Goal: Book appointment/travel/reservation

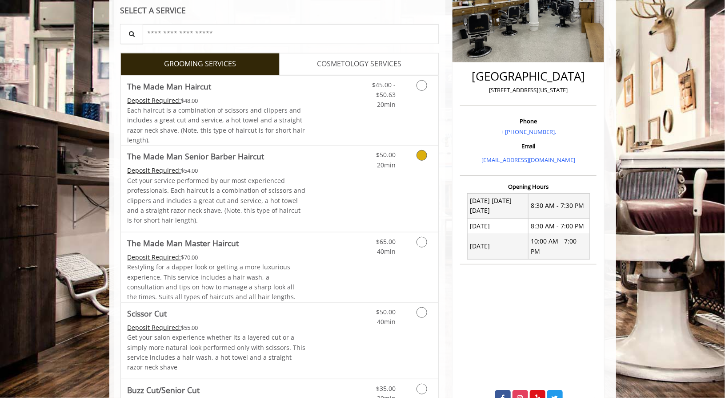
scroll to position [178, 0]
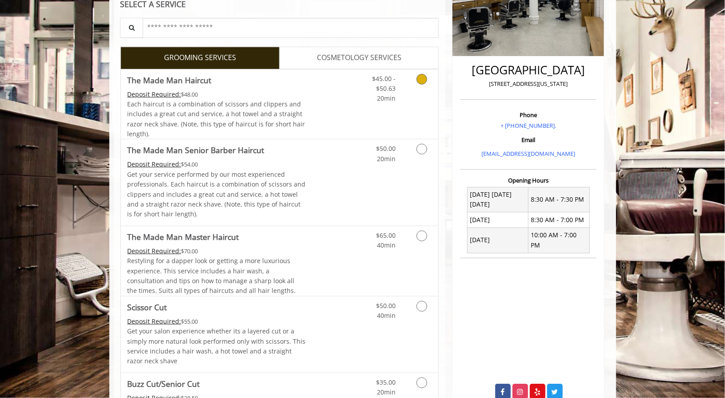
click at [420, 81] on icon "Grooming services" at bounding box center [422, 79] width 11 height 11
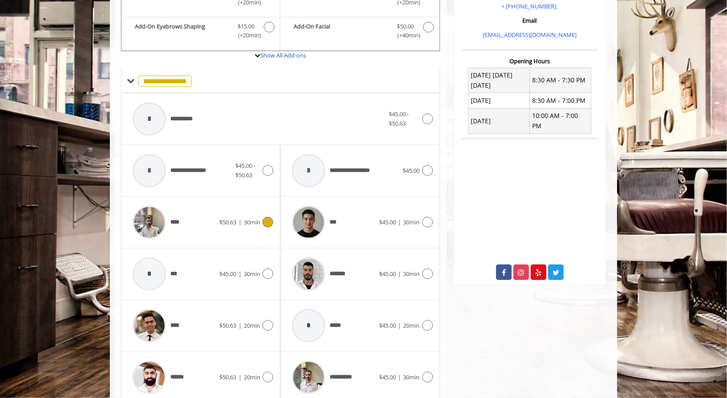
scroll to position [310, 0]
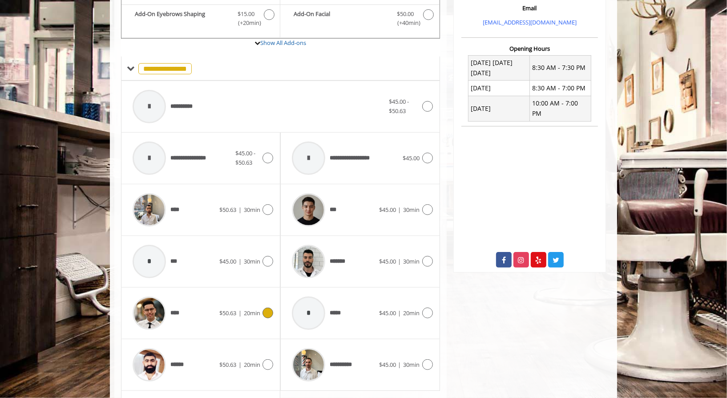
click at [270, 315] on div "**** $50.63 | 20min" at bounding box center [200, 313] width 145 height 42
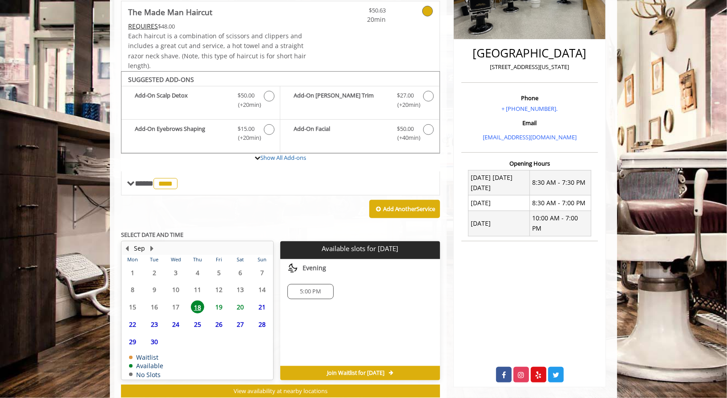
scroll to position [218, 0]
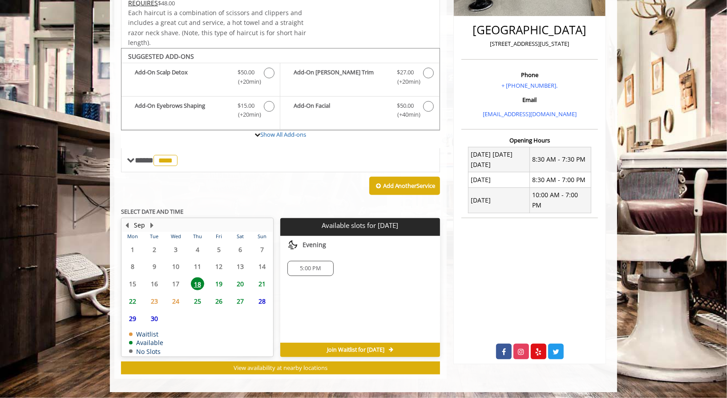
click at [220, 282] on span "19" at bounding box center [218, 283] width 13 height 13
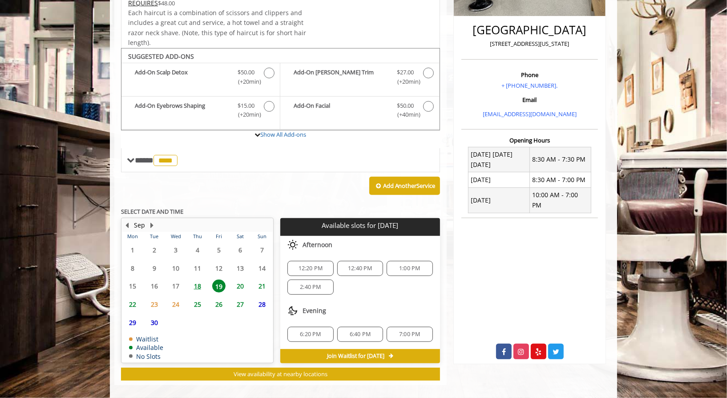
scroll to position [223, 0]
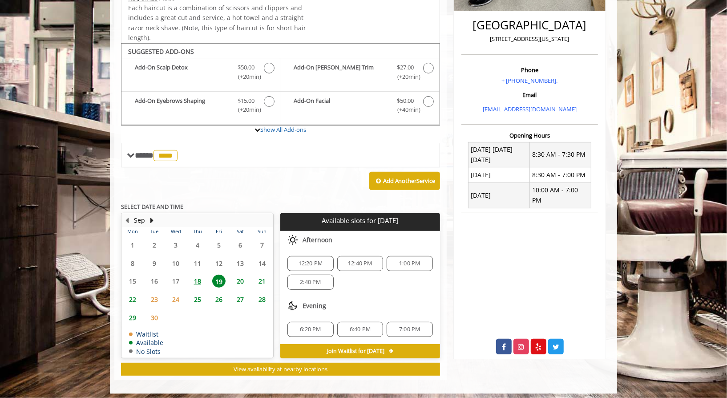
click at [306, 326] on span "6:20 PM" at bounding box center [310, 329] width 21 height 7
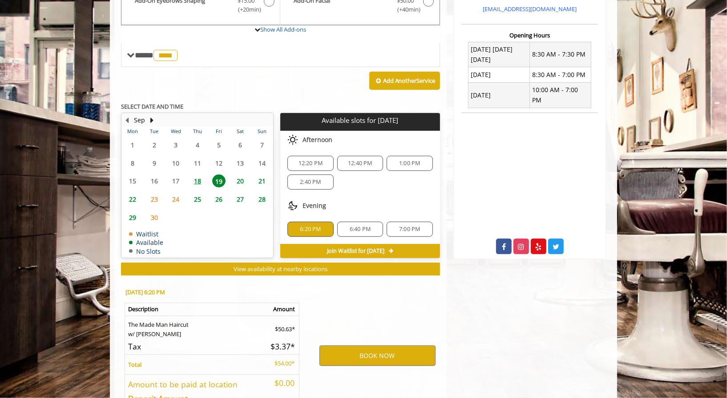
scroll to position [383, 0]
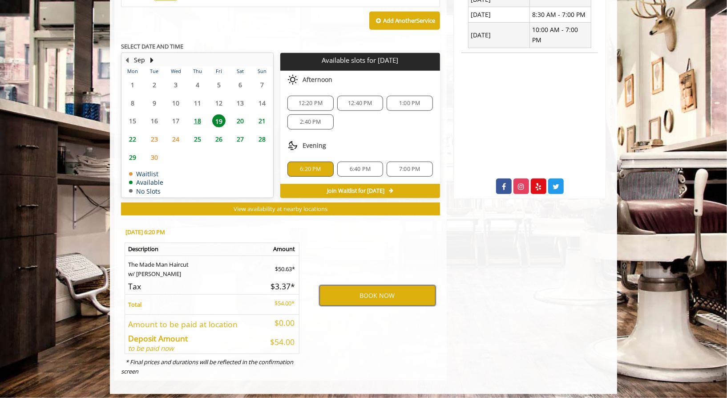
click at [370, 293] on button "BOOK NOW" at bounding box center [377, 295] width 116 height 20
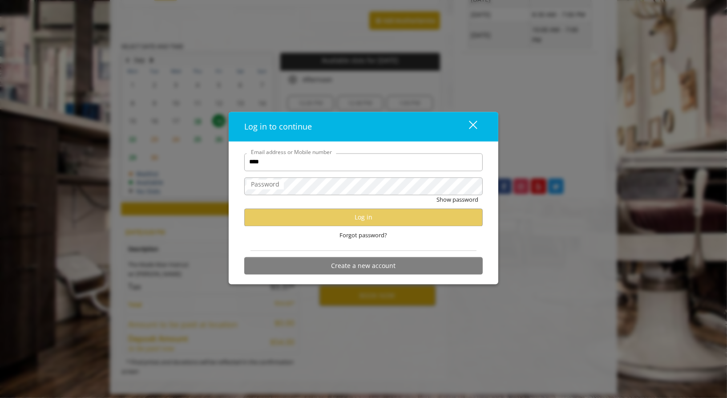
type input "**********"
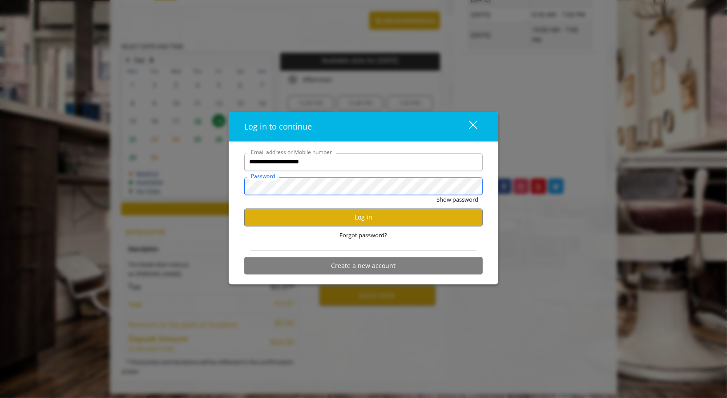
click at [436, 195] on button "Show password" at bounding box center [457, 199] width 42 height 9
click at [439, 195] on button "Hide password" at bounding box center [459, 199] width 40 height 9
click at [360, 221] on button "Log in" at bounding box center [363, 217] width 238 height 17
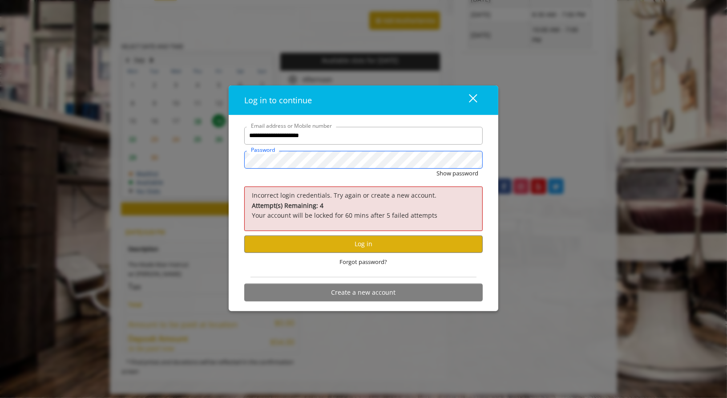
click at [436, 169] on button "Show password" at bounding box center [457, 173] width 42 height 9
click at [349, 241] on button "Log in" at bounding box center [363, 243] width 238 height 17
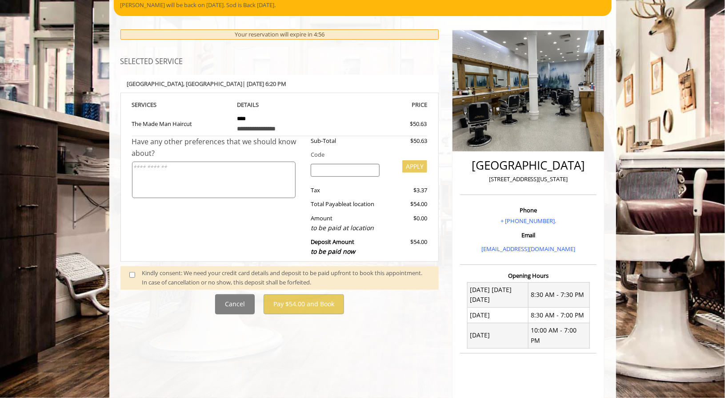
scroll to position [89, 0]
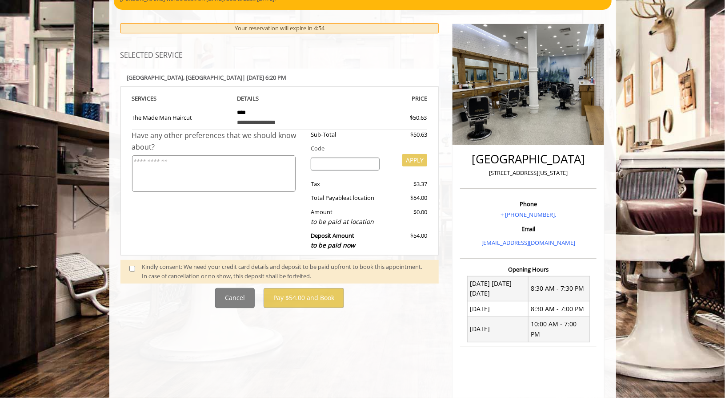
click at [125, 268] on span at bounding box center [136, 271] width 26 height 19
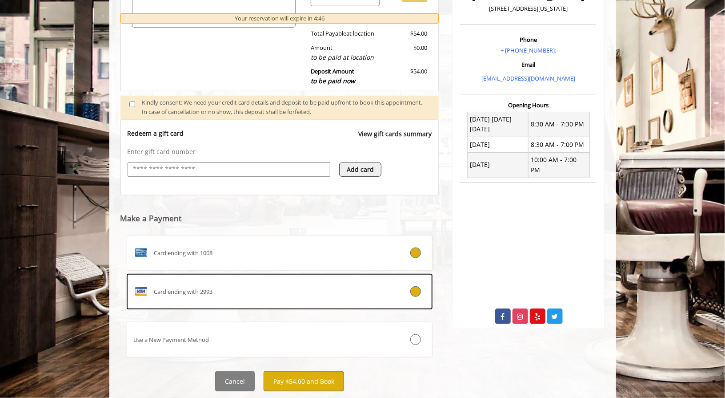
scroll to position [276, 0]
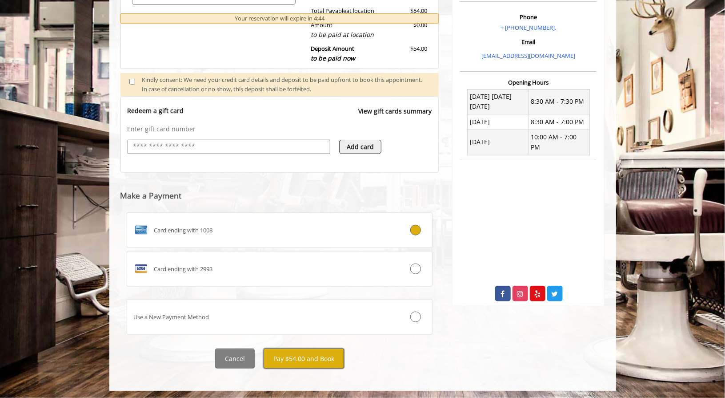
click at [302, 353] on button "Pay $54.00 and Book" at bounding box center [304, 358] width 81 height 20
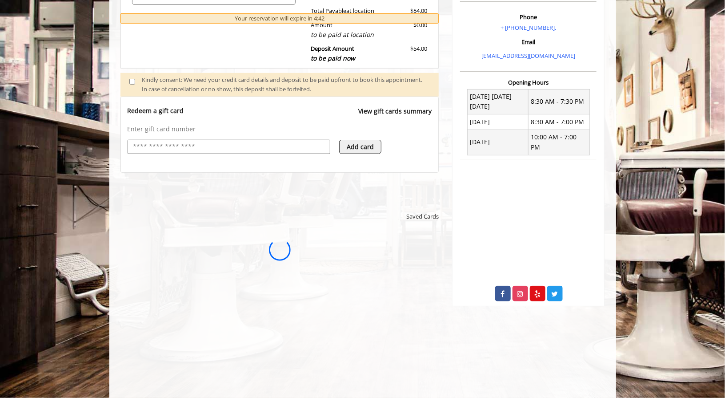
scroll to position [0, 0]
